Goal: Information Seeking & Learning: Learn about a topic

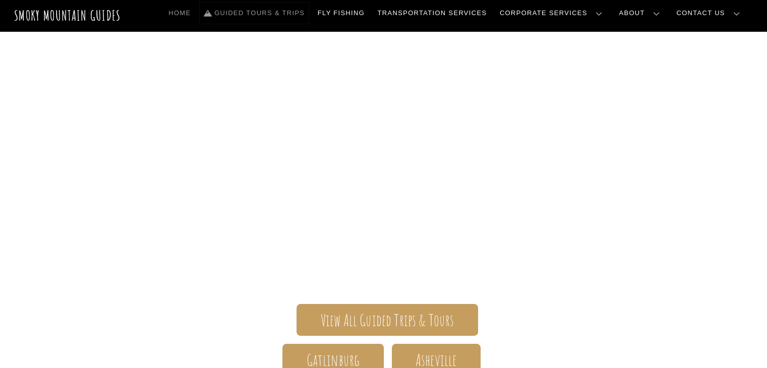
click at [309, 17] on link "Guided Tours & Trips" at bounding box center [254, 13] width 109 height 21
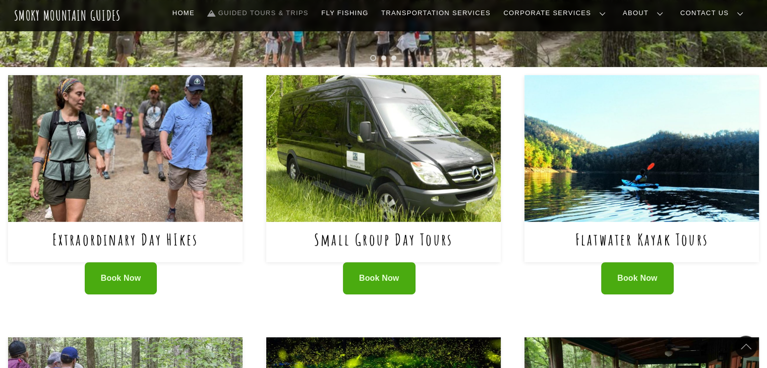
scroll to position [394, 0]
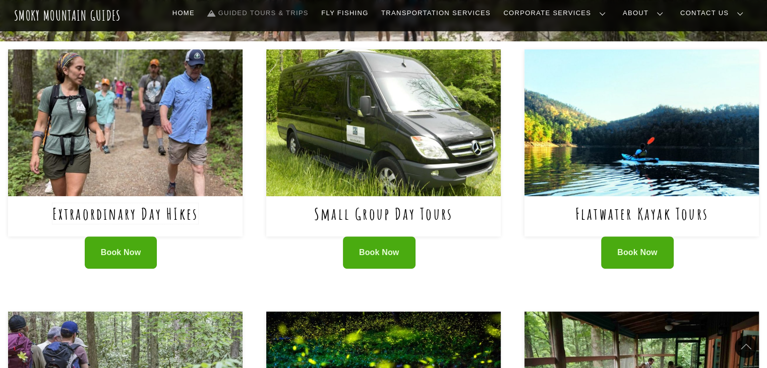
click at [185, 217] on link "Extraordinary Day HIkes" at bounding box center [125, 213] width 146 height 21
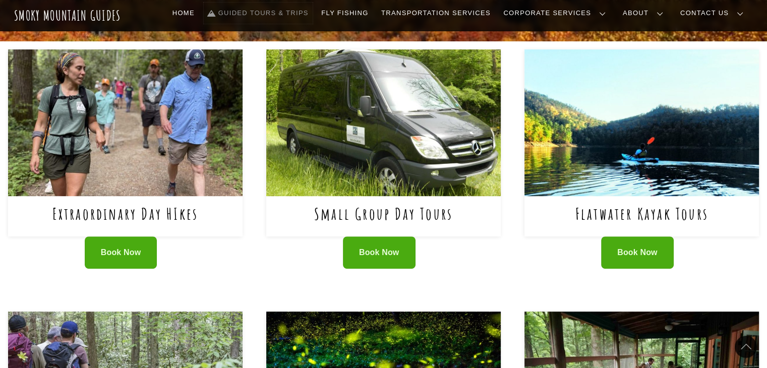
click at [313, 15] on link "Guided Tours & Trips" at bounding box center [258, 13] width 109 height 21
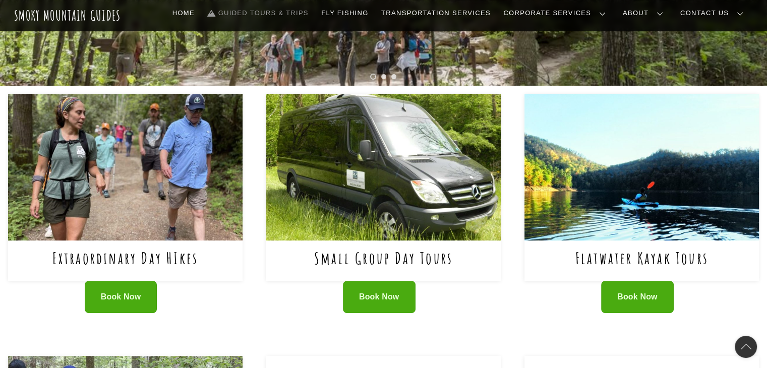
scroll to position [350, 0]
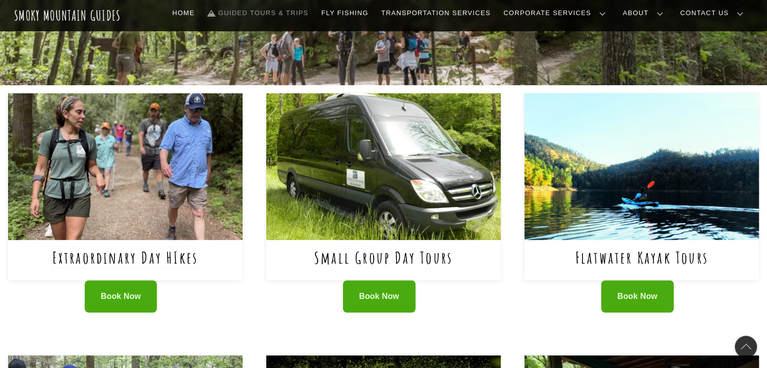
click at [170, 260] on link "Extraordinary Day HIkes" at bounding box center [125, 257] width 146 height 21
click at [372, 17] on link "Fly Fishing" at bounding box center [344, 13] width 55 height 21
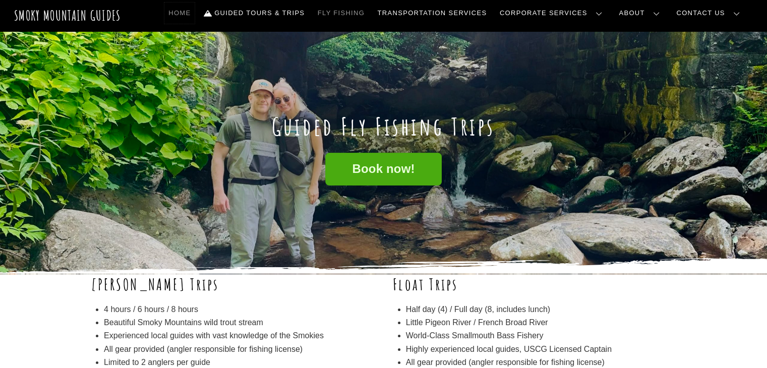
click at [195, 11] on link "Home" at bounding box center [179, 13] width 30 height 21
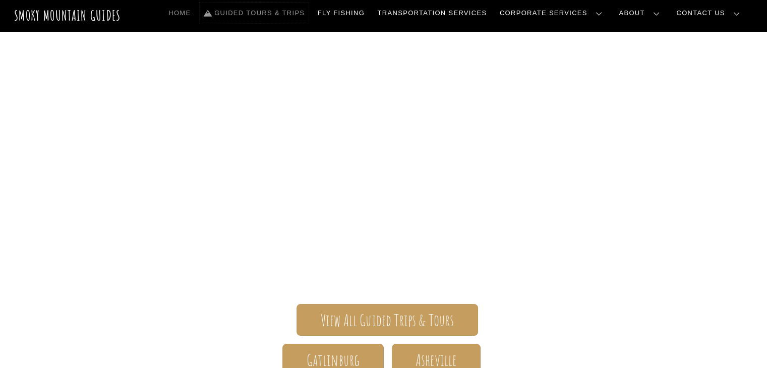
click at [309, 15] on link "Guided Tours & Trips" at bounding box center [254, 13] width 109 height 21
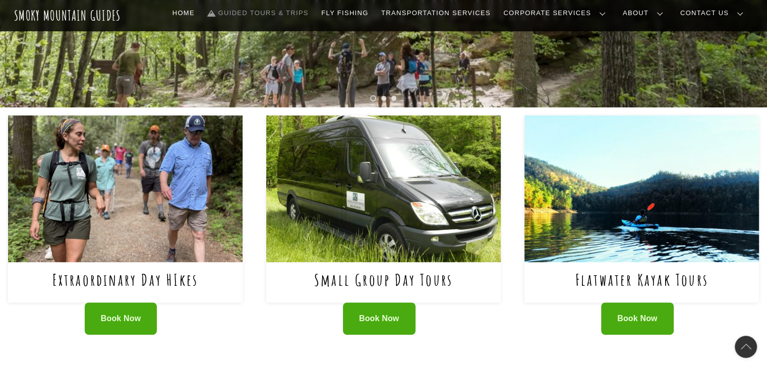
scroll to position [398, 0]
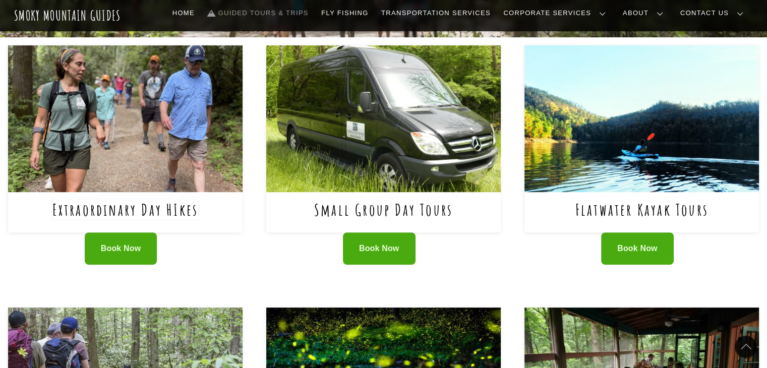
click at [180, 213] on link "Extraordinary Day HIkes" at bounding box center [125, 209] width 146 height 21
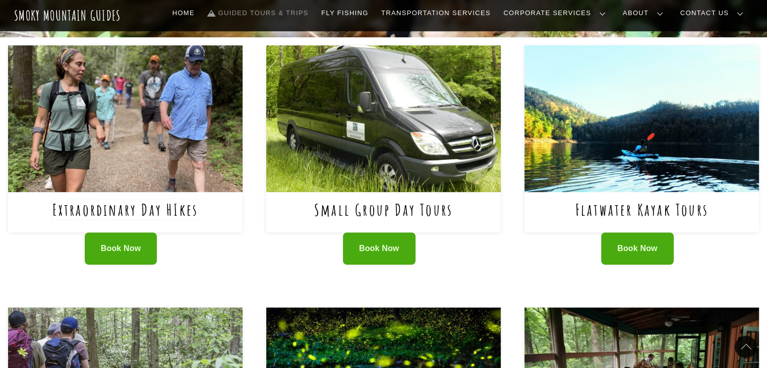
click at [183, 214] on link "Extraordinary Day HIkes" at bounding box center [125, 209] width 146 height 21
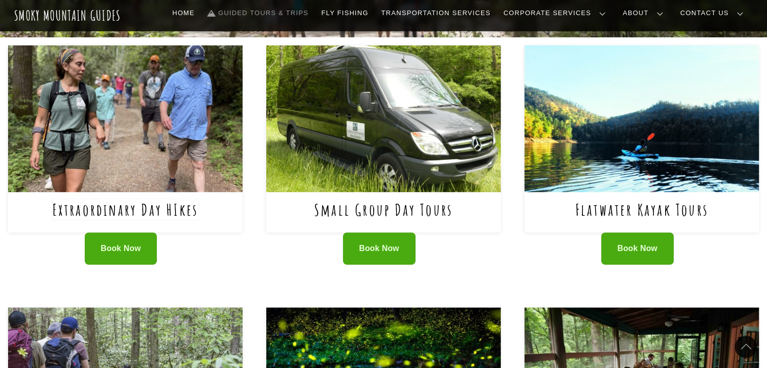
click at [178, 212] on link "Extraordinary Day HIkes" at bounding box center [125, 209] width 146 height 21
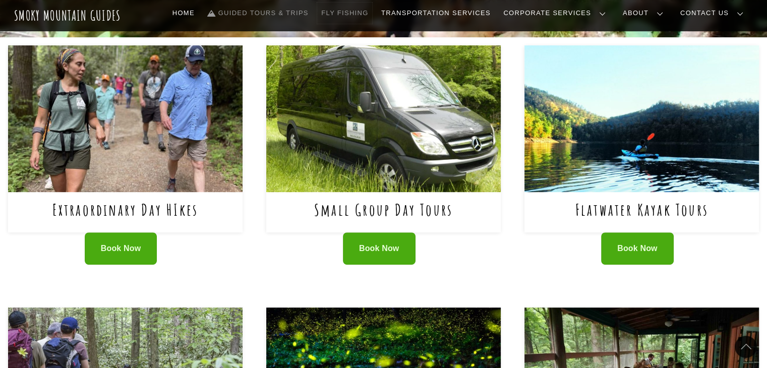
click at [372, 17] on link "Fly Fishing" at bounding box center [344, 13] width 55 height 21
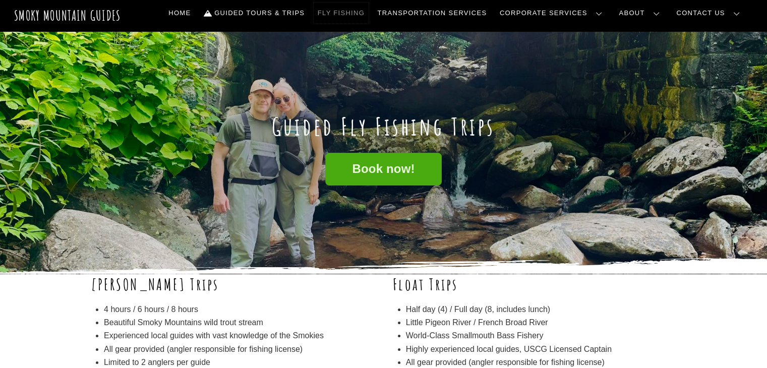
click at [369, 11] on link "Fly Fishing" at bounding box center [341, 13] width 55 height 21
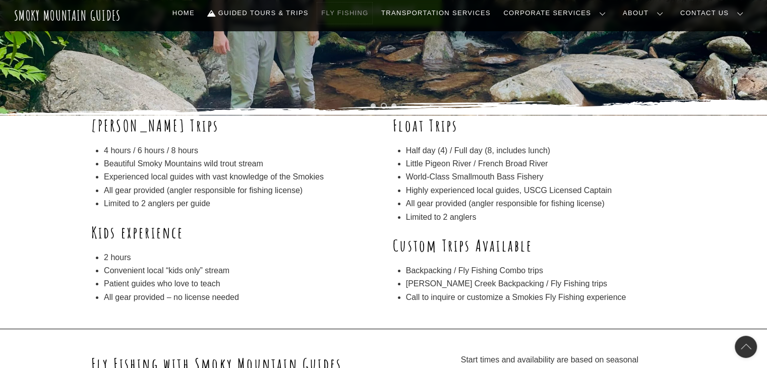
scroll to position [205, 0]
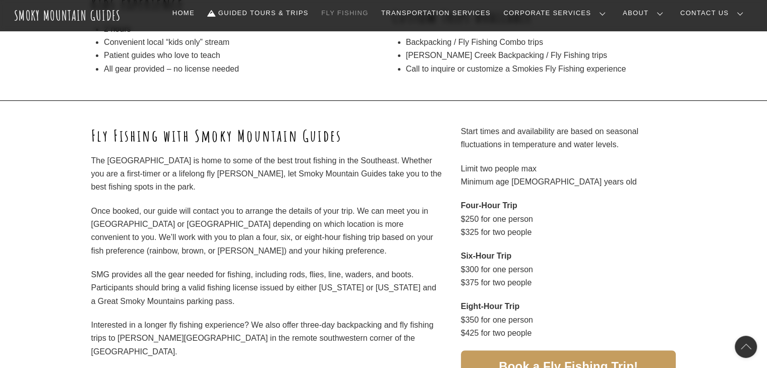
scroll to position [388, 0]
